Goal: Transaction & Acquisition: Download file/media

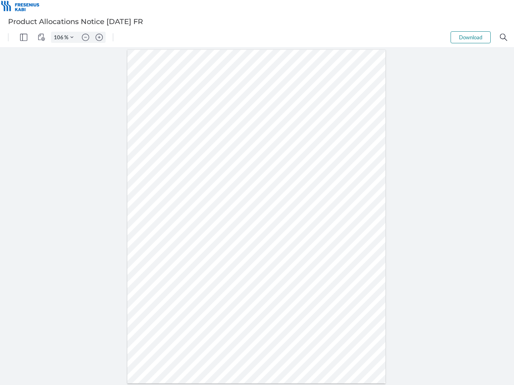
click at [24, 37] on img "Panel" at bounding box center [23, 37] width 7 height 7
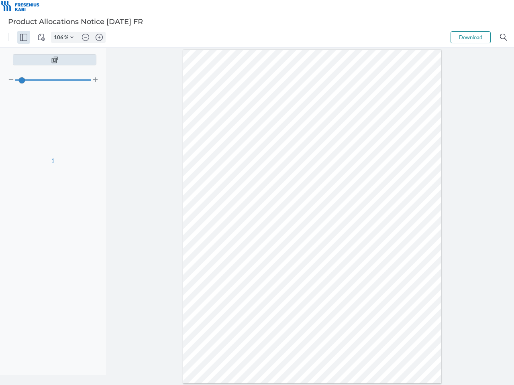
click at [41, 37] on img "View Controls" at bounding box center [41, 37] width 7 height 7
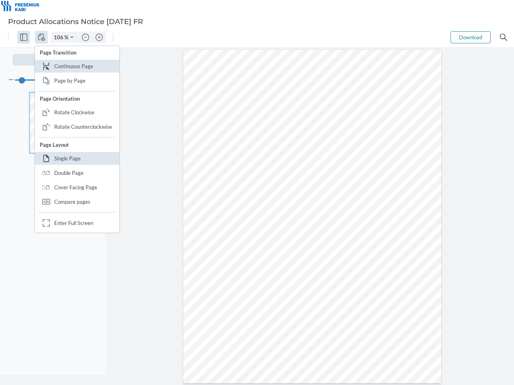
click at [60, 37] on input "106" at bounding box center [57, 37] width 13 height 7
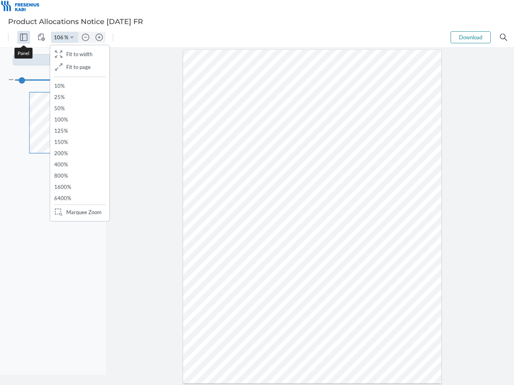
click at [72, 37] on img "Zoom Controls" at bounding box center [71, 37] width 3 height 3
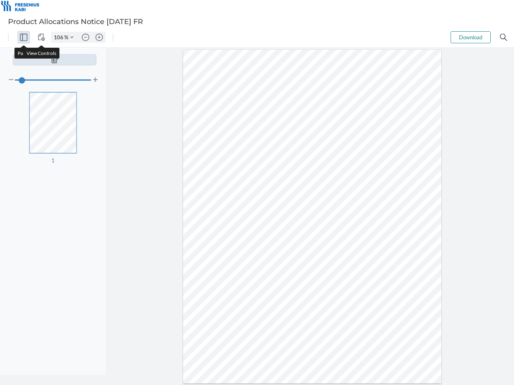
click at [85, 37] on img "Zoom out" at bounding box center [85, 37] width 7 height 7
click at [99, 37] on img "Zoom in" at bounding box center [99, 37] width 7 height 7
type input "106"
click at [470, 37] on button "Download" at bounding box center [470, 37] width 40 height 12
click at [503, 37] on img "Search" at bounding box center [503, 37] width 7 height 7
